Goal: Task Accomplishment & Management: Manage account settings

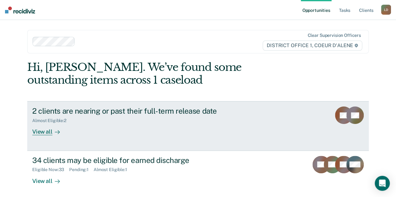
click at [40, 134] on div "View all" at bounding box center [49, 130] width 35 height 12
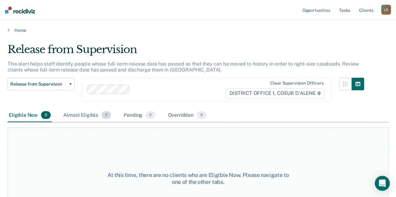
click at [86, 114] on div "Almost Eligible 2" at bounding box center [87, 116] width 50 height 14
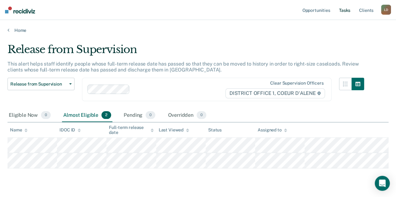
click at [346, 11] on link "Tasks" at bounding box center [344, 10] width 14 height 20
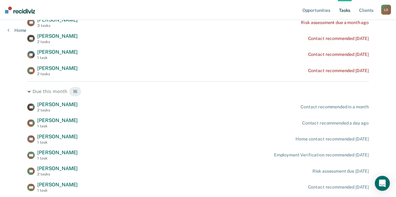
scroll to position [168, 0]
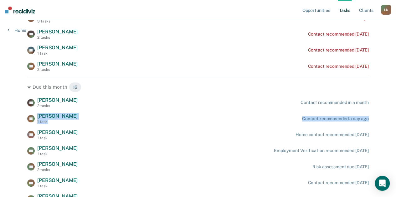
drag, startPoint x: 394, startPoint y: 106, endPoint x: 393, endPoint y: 123, distance: 17.2
click at [393, 123] on div "Opportunities Tasks Client s [PERSON_NAME] [PERSON_NAME] Profile How it works L…" at bounding box center [198, 103] width 396 height 542
